Goal: Task Accomplishment & Management: Use online tool/utility

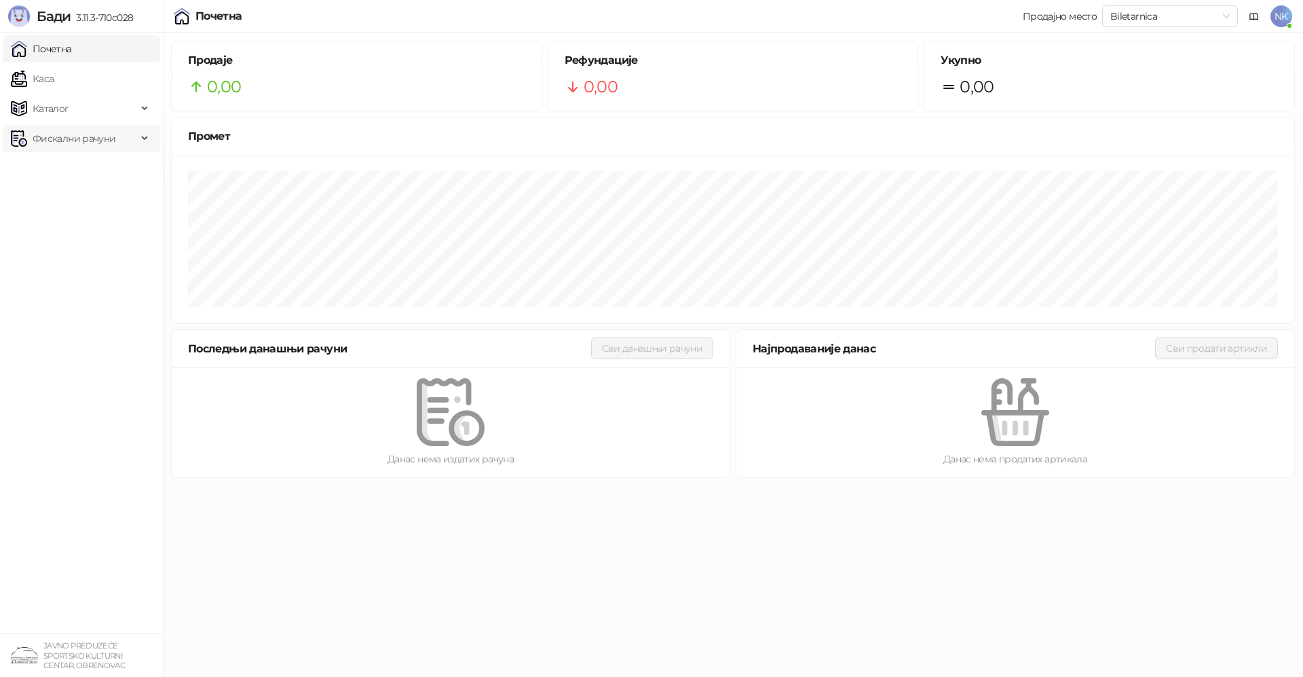
click at [107, 141] on span "Фискални рачуни" at bounding box center [74, 138] width 83 height 27
click at [78, 200] on link "По данима" at bounding box center [52, 198] width 72 height 27
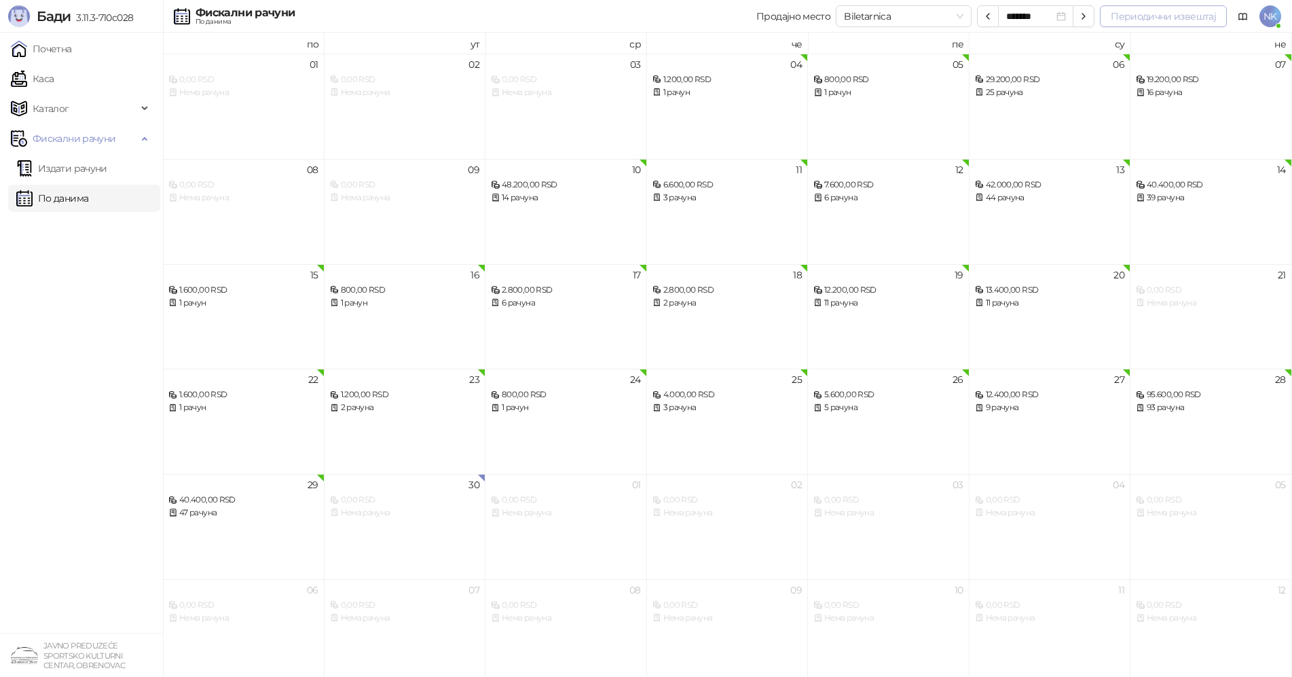
click at [1208, 21] on button "Периодични извештај" at bounding box center [1162, 16] width 127 height 22
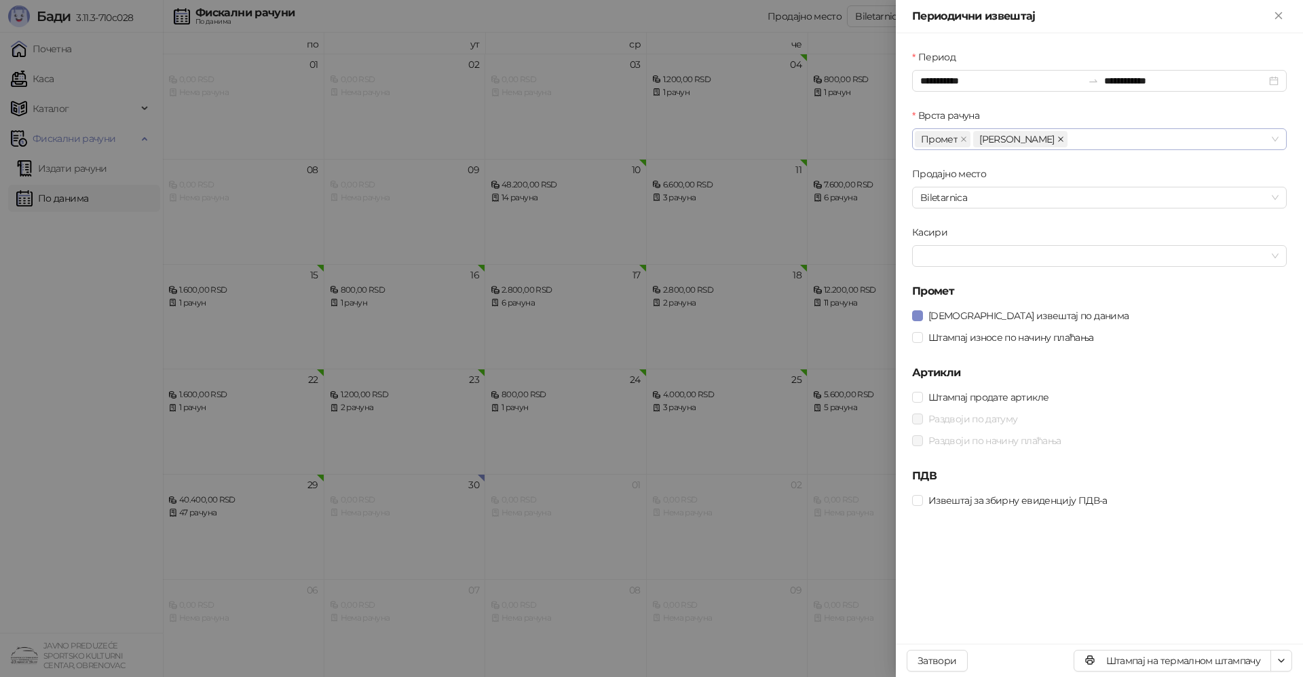
click at [1057, 138] on icon "close" at bounding box center [1060, 139] width 7 height 7
click at [939, 261] on div at bounding box center [1092, 255] width 355 height 19
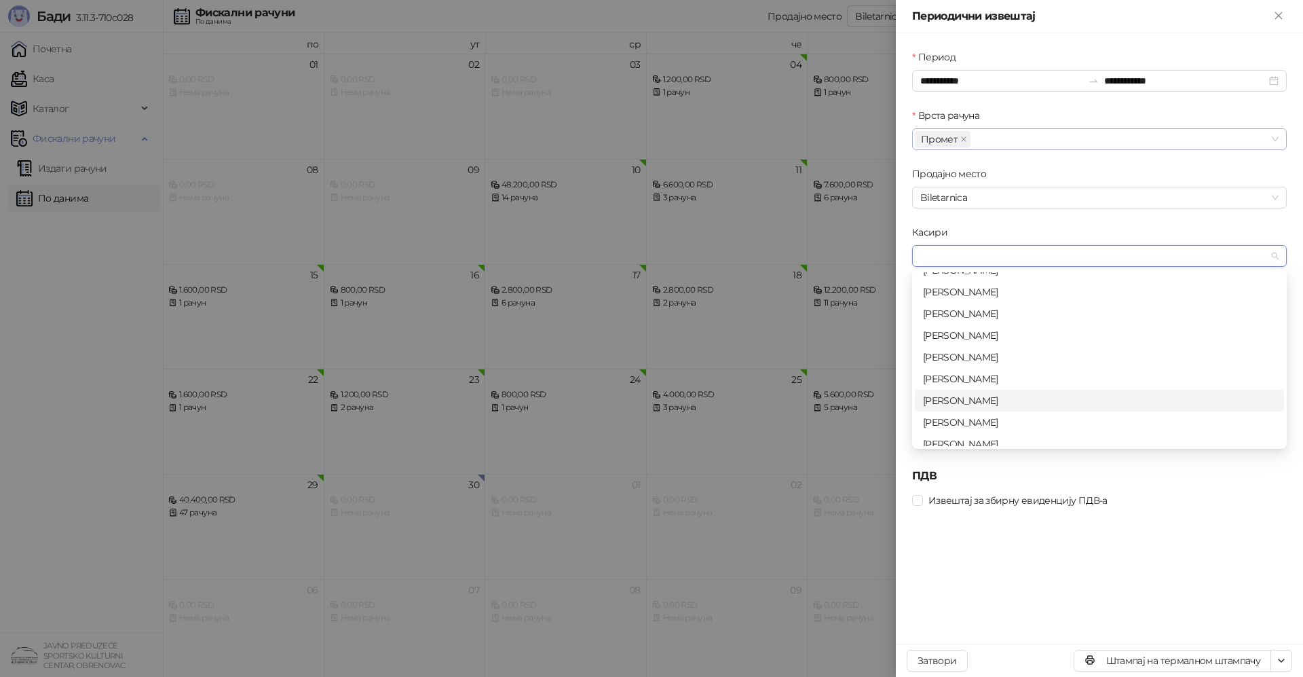
scroll to position [43, 0]
click at [947, 419] on div "[PERSON_NAME]" at bounding box center [1099, 413] width 353 height 15
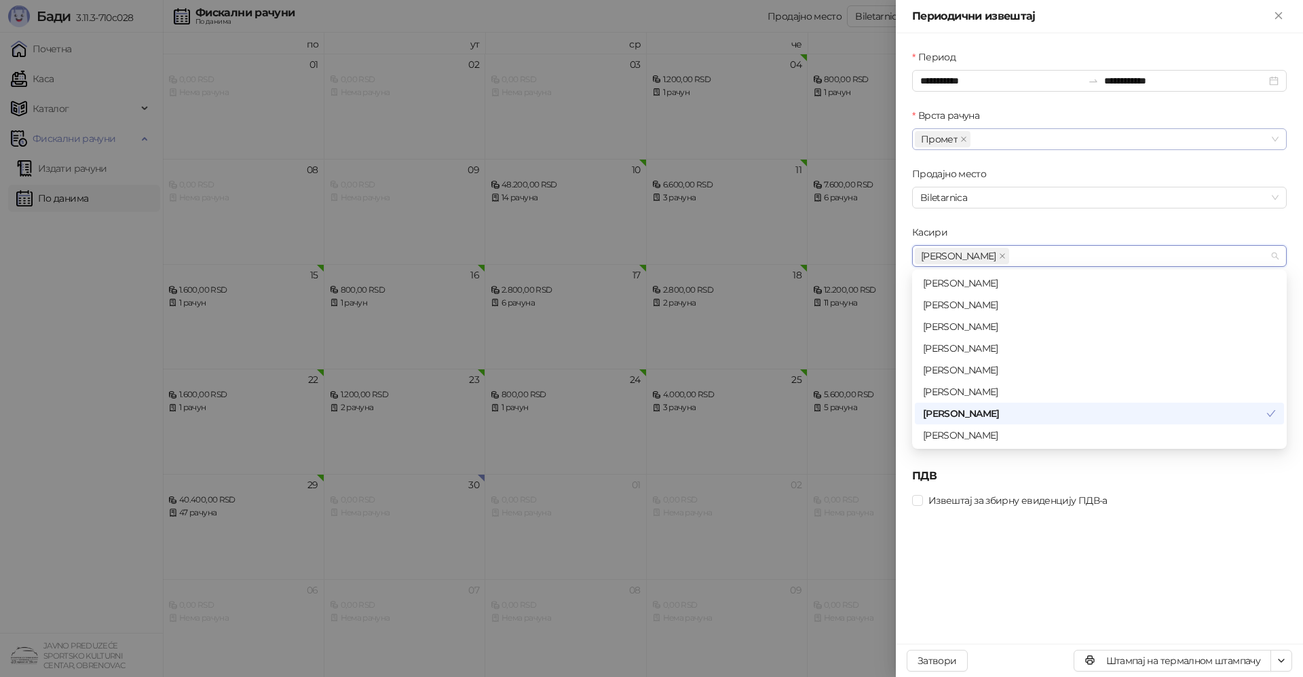
click at [963, 510] on div "Извештај за збирну евиденцију ПДВ-а" at bounding box center [1099, 500] width 375 height 22
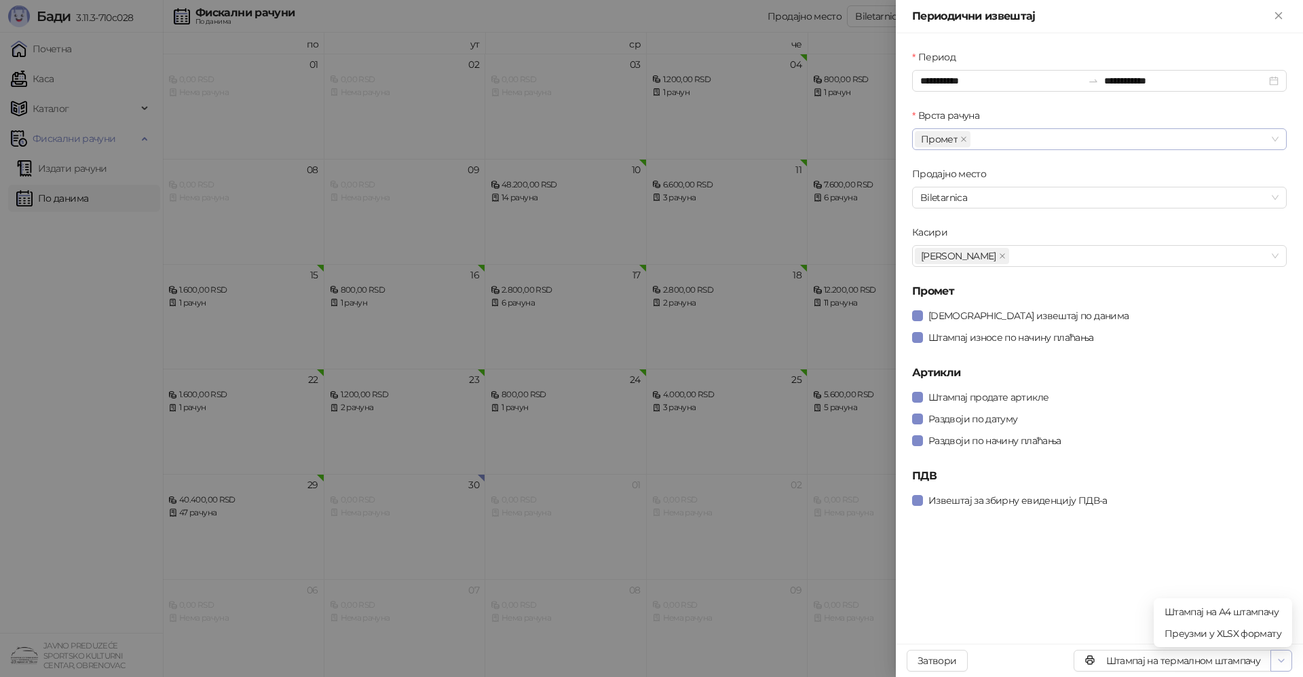
click at [1285, 659] on icon "button" at bounding box center [1281, 660] width 11 height 11
click at [1208, 614] on span "Штампај на А4 штампачу" at bounding box center [1223, 611] width 117 height 15
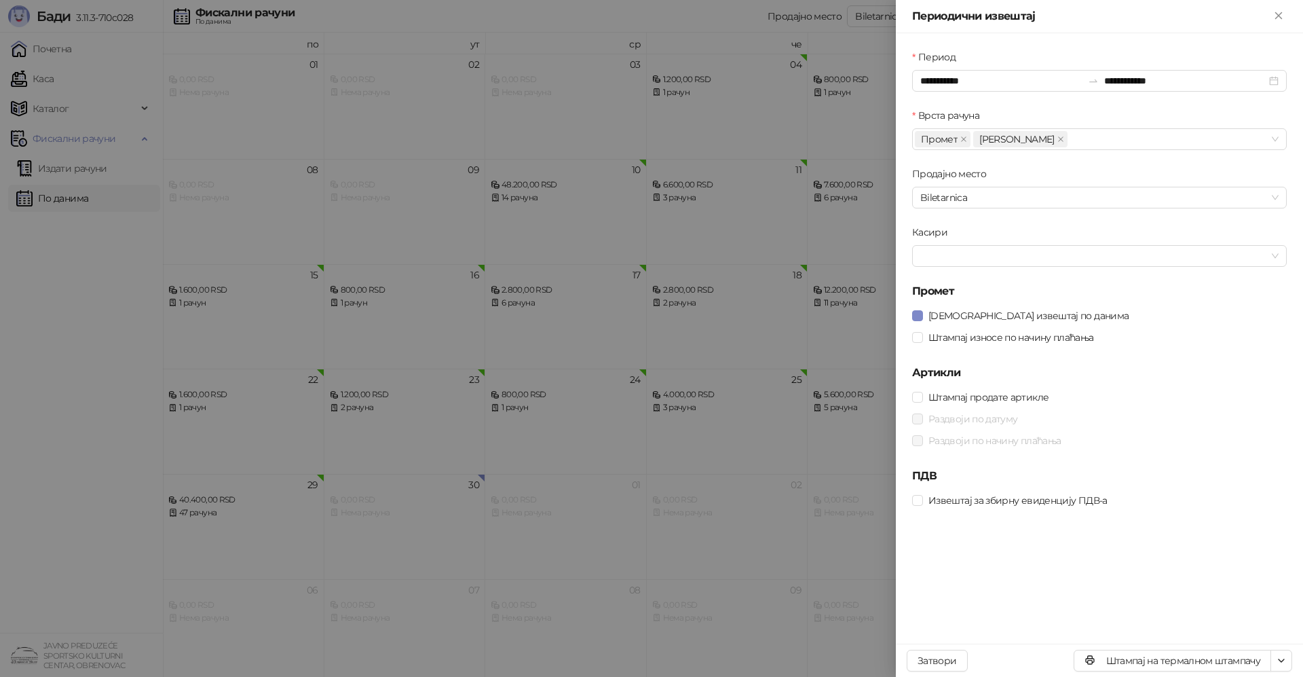
click at [64, 377] on div at bounding box center [651, 338] width 1303 height 677
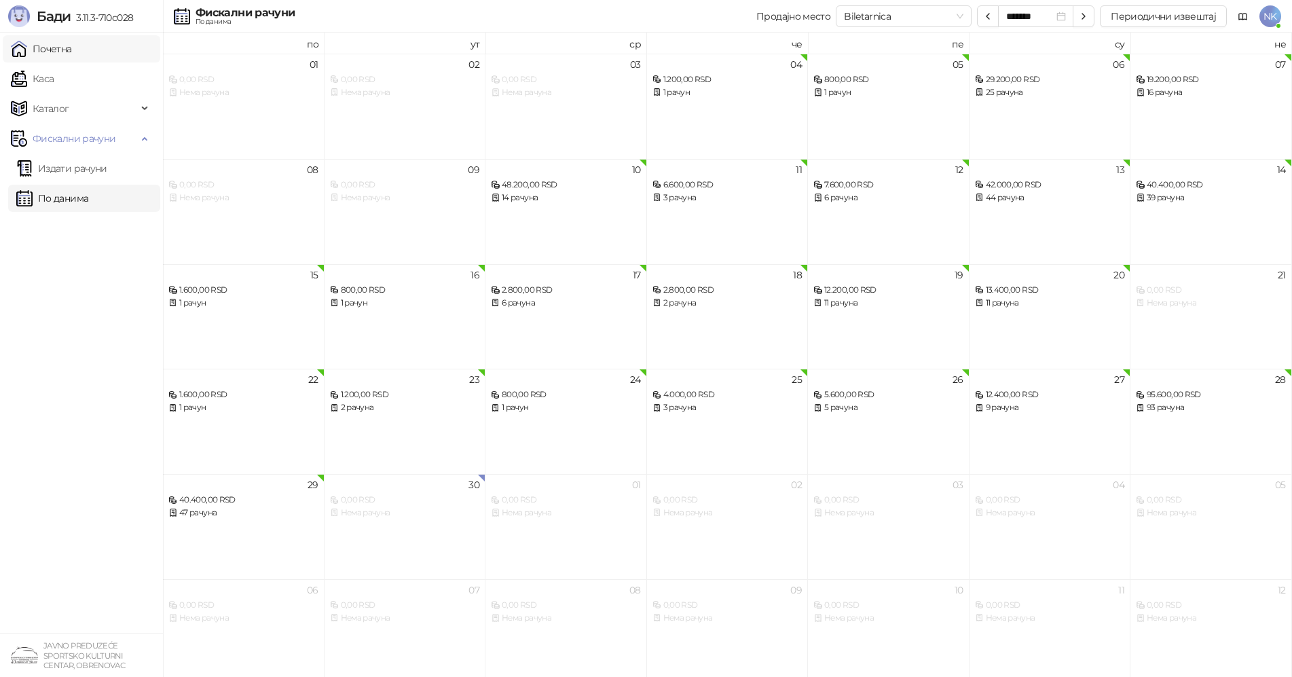
click at [64, 52] on link "Почетна" at bounding box center [41, 48] width 61 height 27
